Goal: Ask a question: Seek information or help from site administrators or community

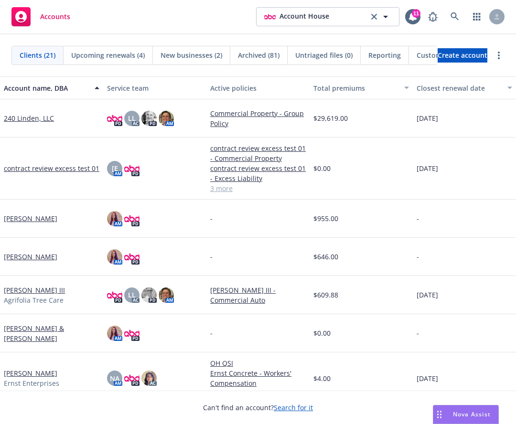
click at [463, 411] on span "Nova Assist" at bounding box center [472, 414] width 38 height 8
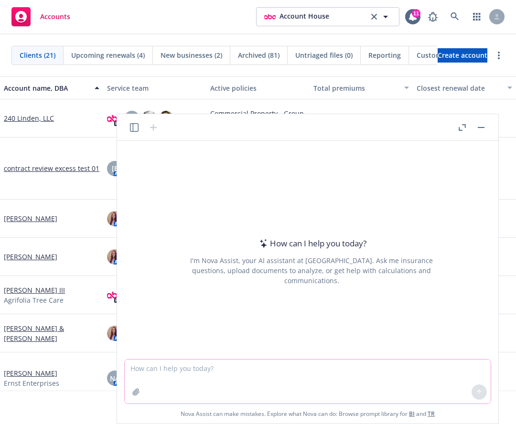
click at [378, 384] on textarea at bounding box center [308, 381] width 366 height 44
drag, startPoint x: 68, startPoint y: 119, endPoint x: 4, endPoint y: 119, distance: 64.4
click at [4, 119] on div "240 Linden, LLC" at bounding box center [51, 118] width 95 height 10
click at [65, 115] on div "240 Linden, LLC" at bounding box center [51, 118] width 95 height 10
drag, startPoint x: 65, startPoint y: 115, endPoint x: 20, endPoint y: 112, distance: 45.4
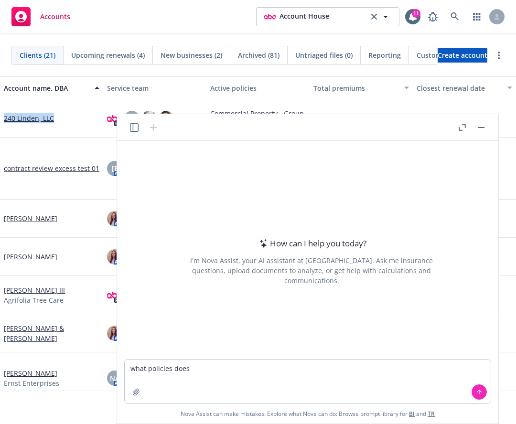
click at [20, 112] on div "240 Linden, LLC" at bounding box center [51, 118] width 103 height 38
copy link "240 Linden, LLC"
click at [244, 384] on textarea "what policies does" at bounding box center [308, 381] width 366 height 44
paste textarea "240 Linden, LLC"
type textarea "what policies does 240 Linden, LLC account have?"
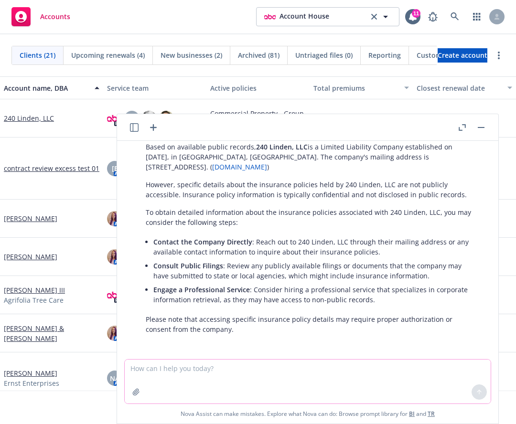
scroll to position [80, 0]
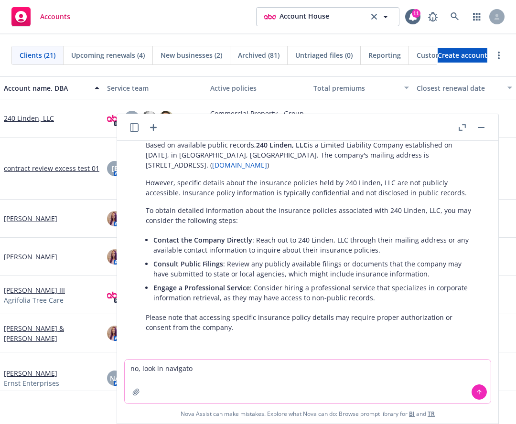
type textarea "no, look in navigator"
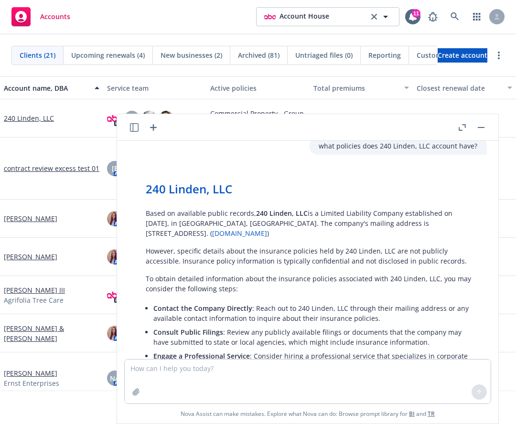
scroll to position [12, 0]
